Goal: Task Accomplishment & Management: Use online tool/utility

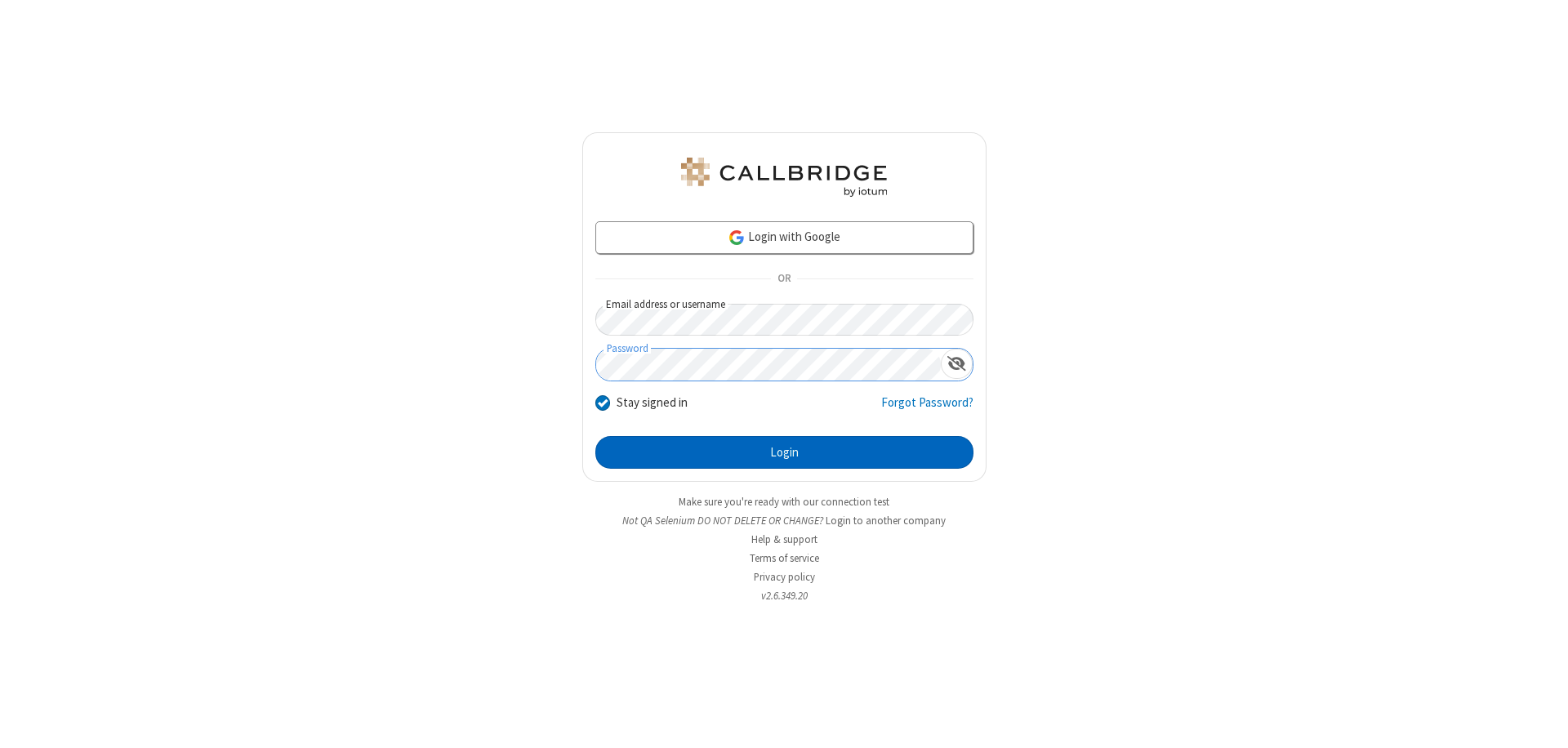
click at [784, 452] on button "Login" at bounding box center [784, 452] width 378 height 33
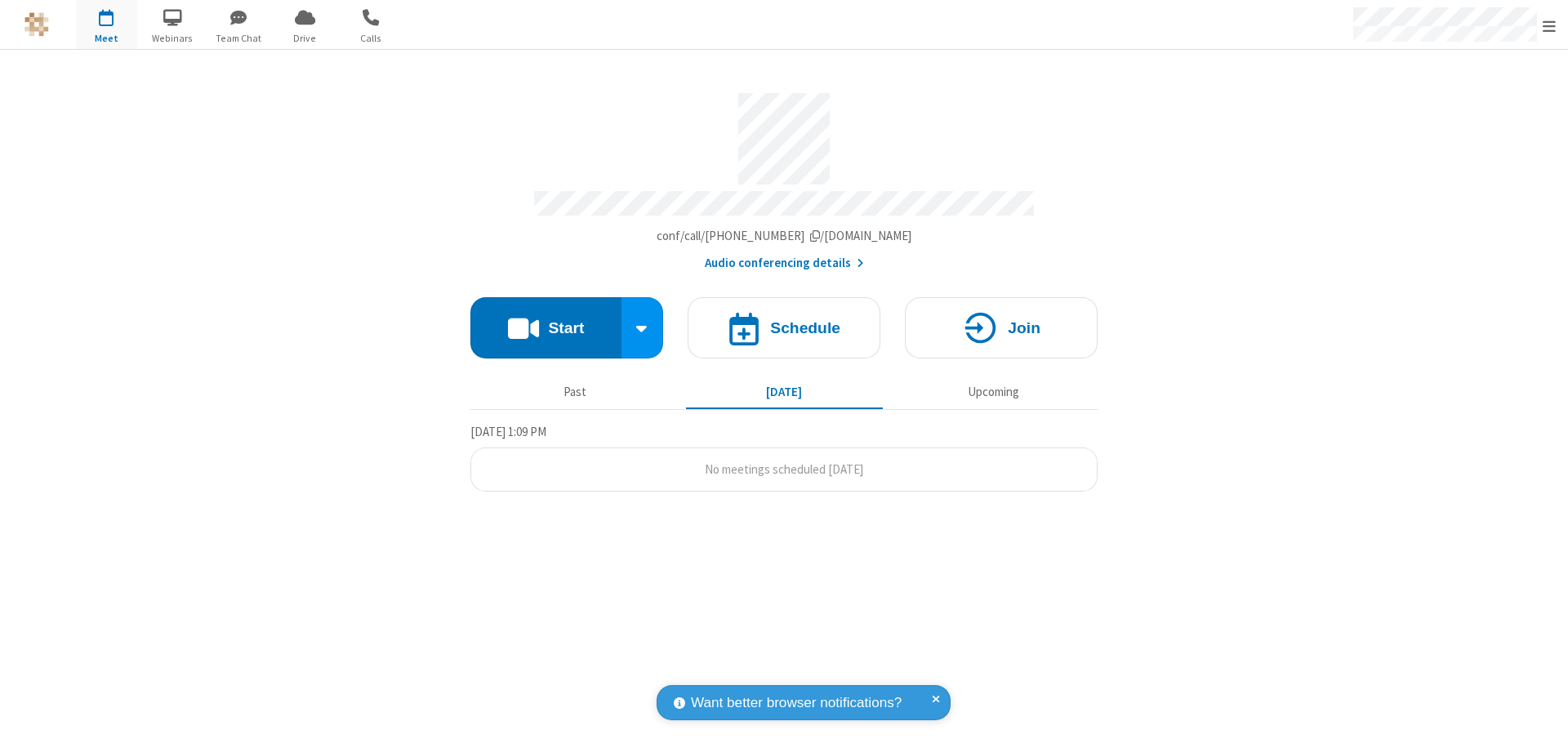
click at [545, 320] on button "Start" at bounding box center [545, 328] width 151 height 62
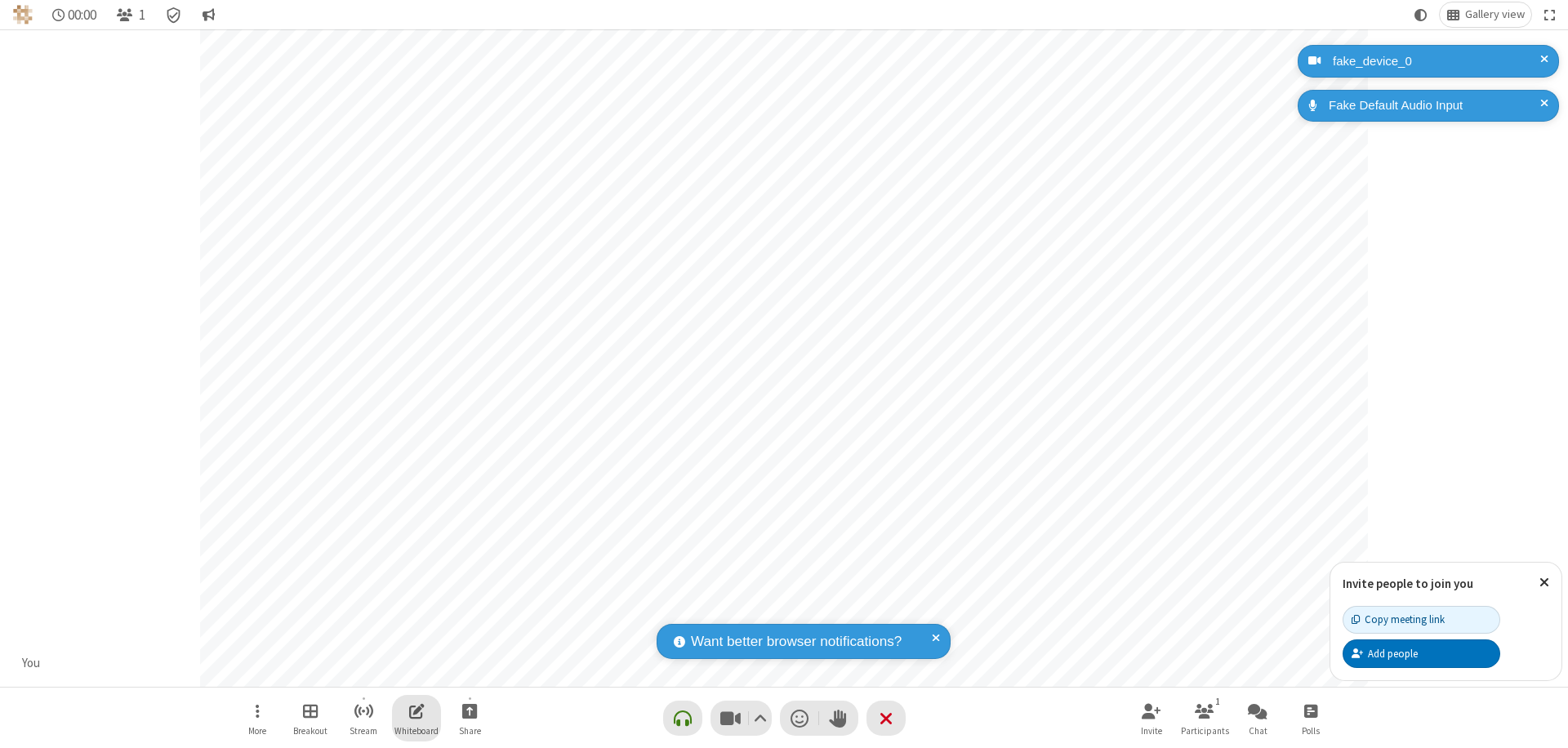
click at [424, 710] on span "Open shared whiteboard" at bounding box center [418, 711] width 16 height 21
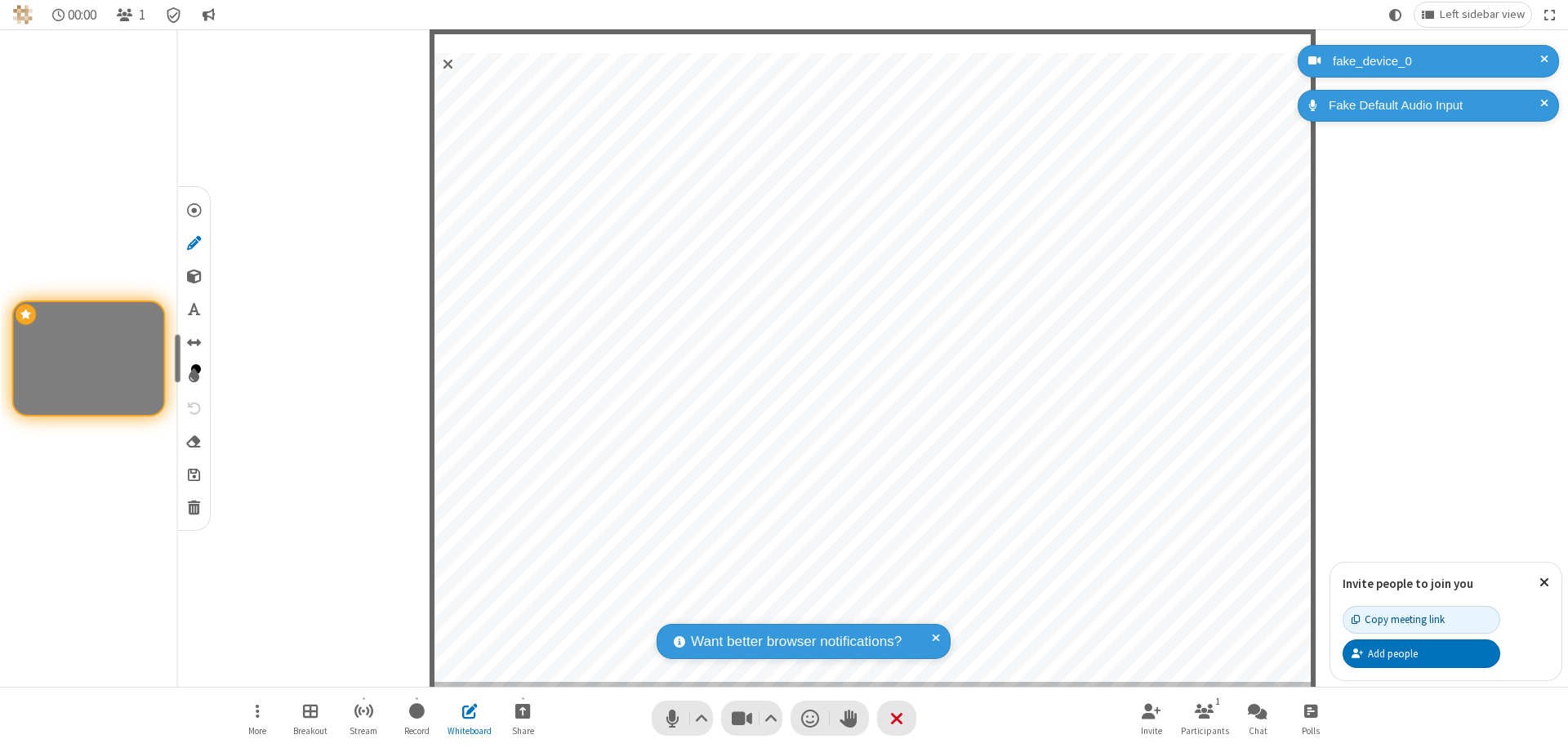
click at [192, 474] on span "Save" at bounding box center [193, 473] width 12 height 17
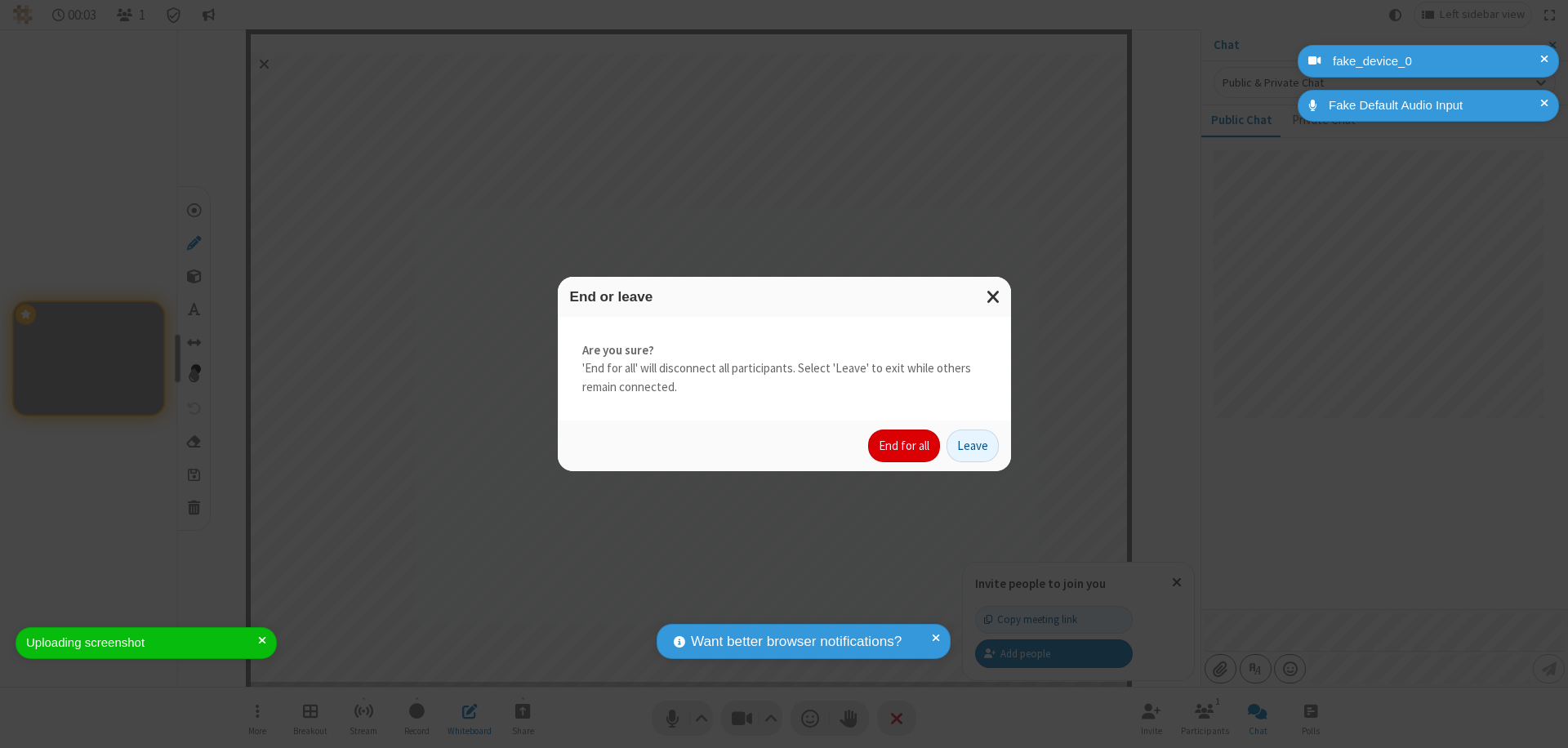
click at [905, 446] on button "End for all" at bounding box center [904, 445] width 71 height 33
